Goal: Navigation & Orientation: Find specific page/section

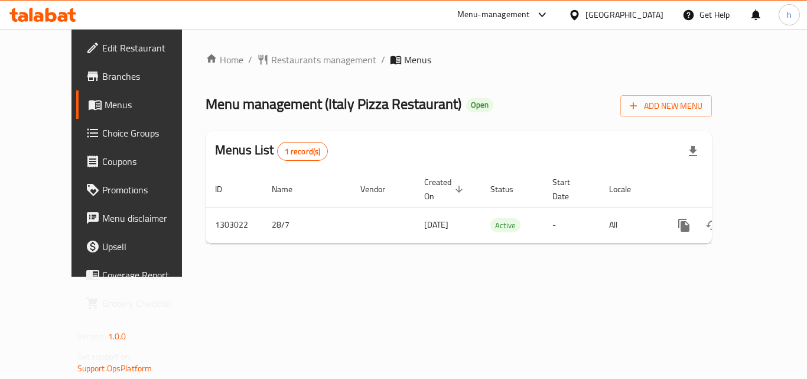
click at [624, 14] on div "[GEOGRAPHIC_DATA]" at bounding box center [625, 14] width 78 height 13
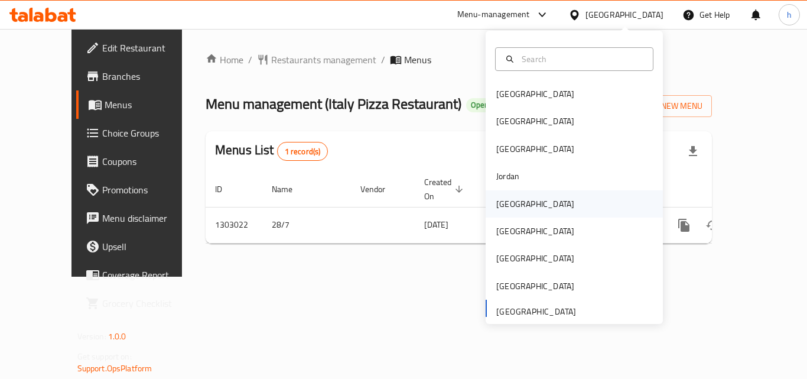
click at [512, 205] on div "[GEOGRAPHIC_DATA]" at bounding box center [536, 203] width 78 height 13
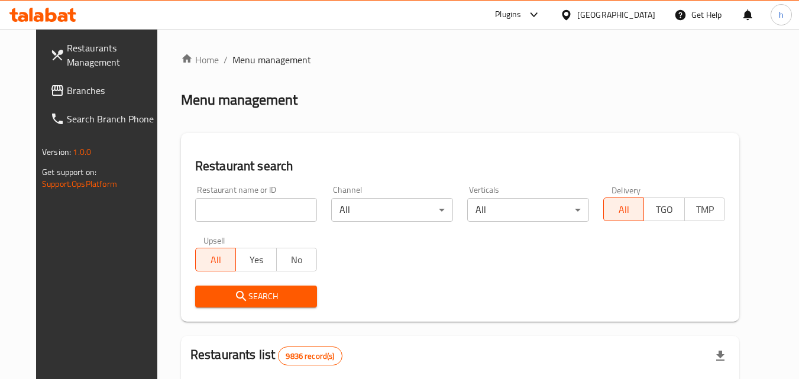
click at [67, 90] on span "Branches" at bounding box center [113, 90] width 93 height 14
